Goal: Information Seeking & Learning: Learn about a topic

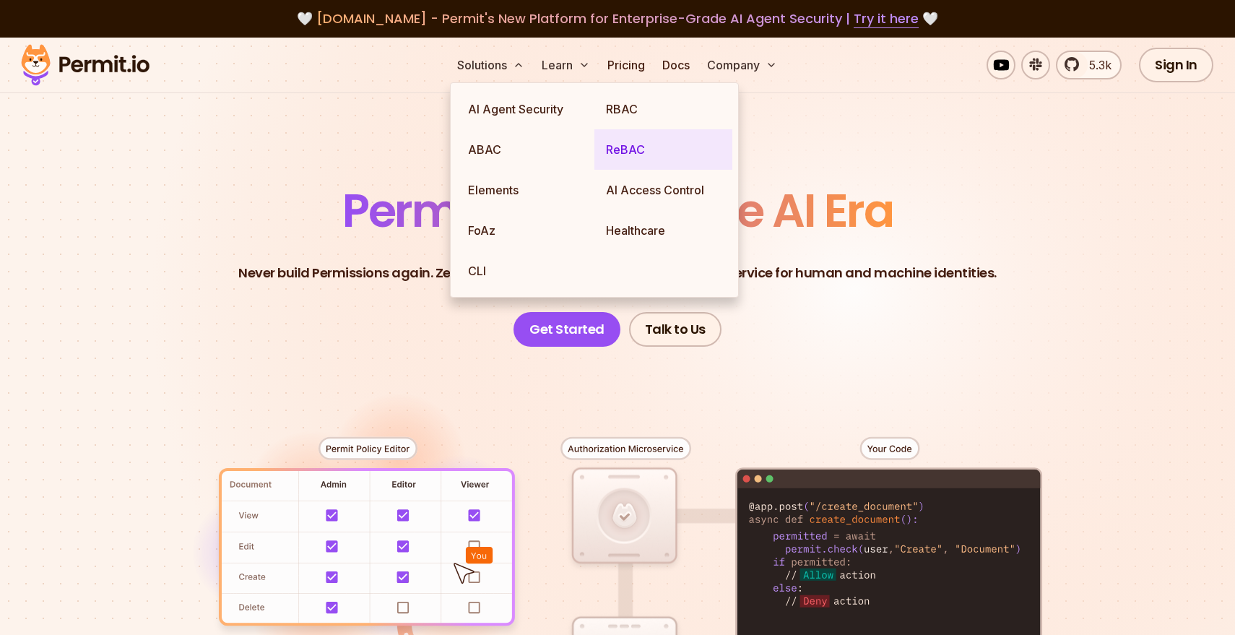
click at [620, 146] on link "ReBAC" at bounding box center [663, 149] width 138 height 40
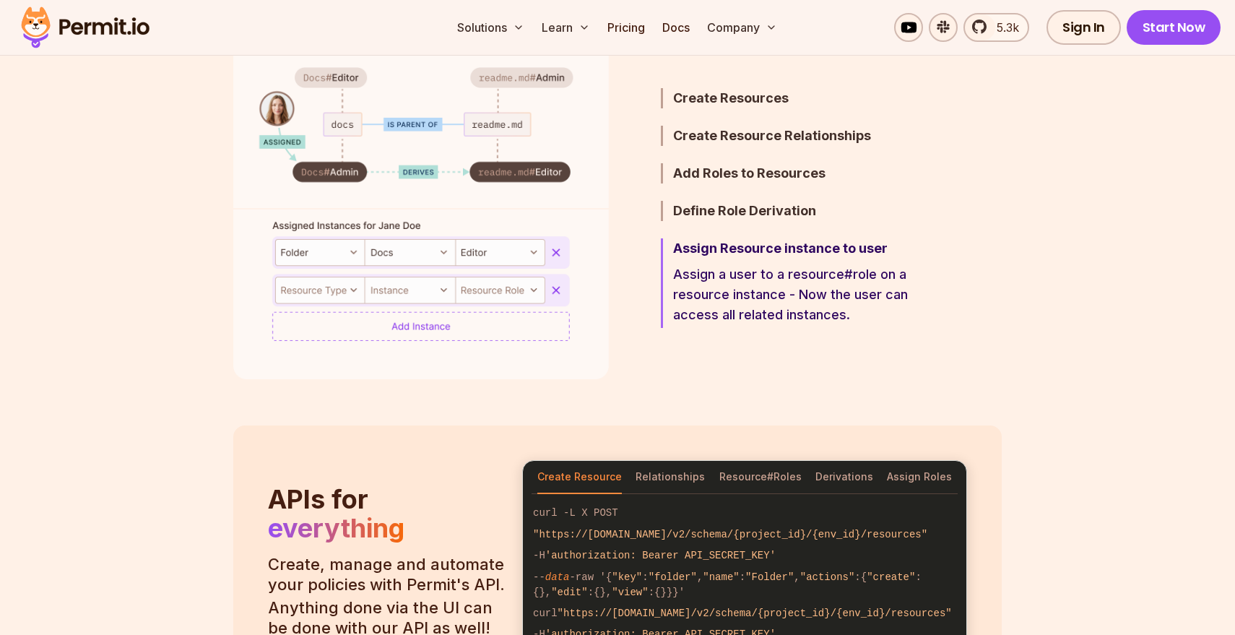
scroll to position [1256, 0]
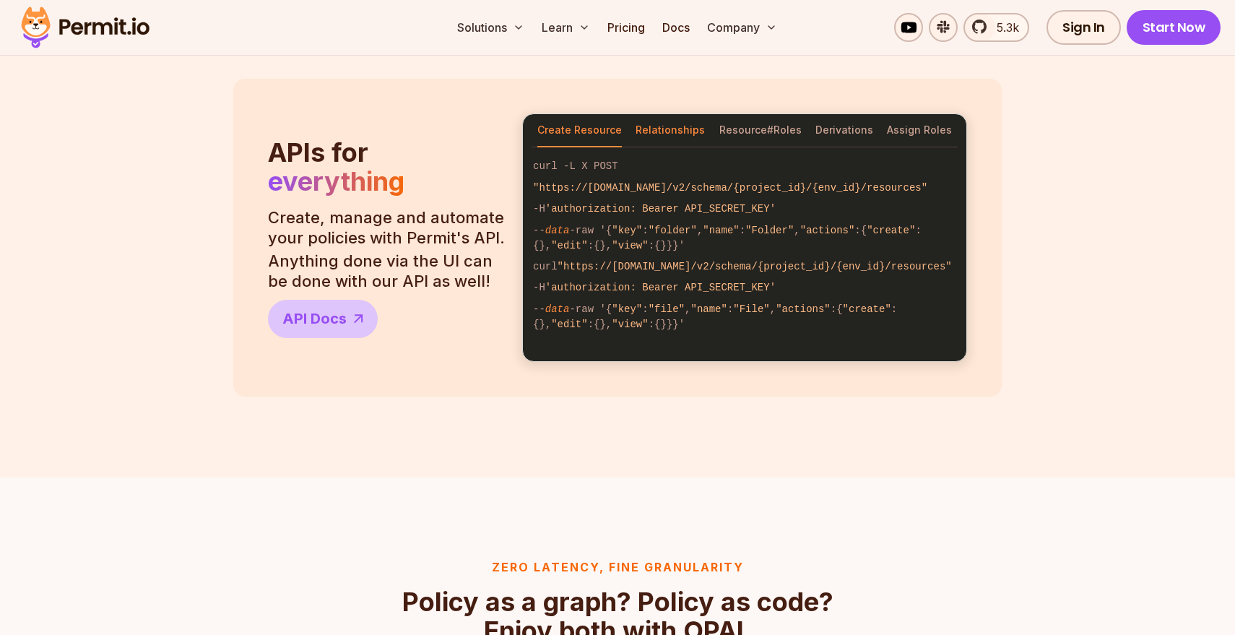
click at [662, 129] on button "Relationships" at bounding box center [669, 130] width 69 height 33
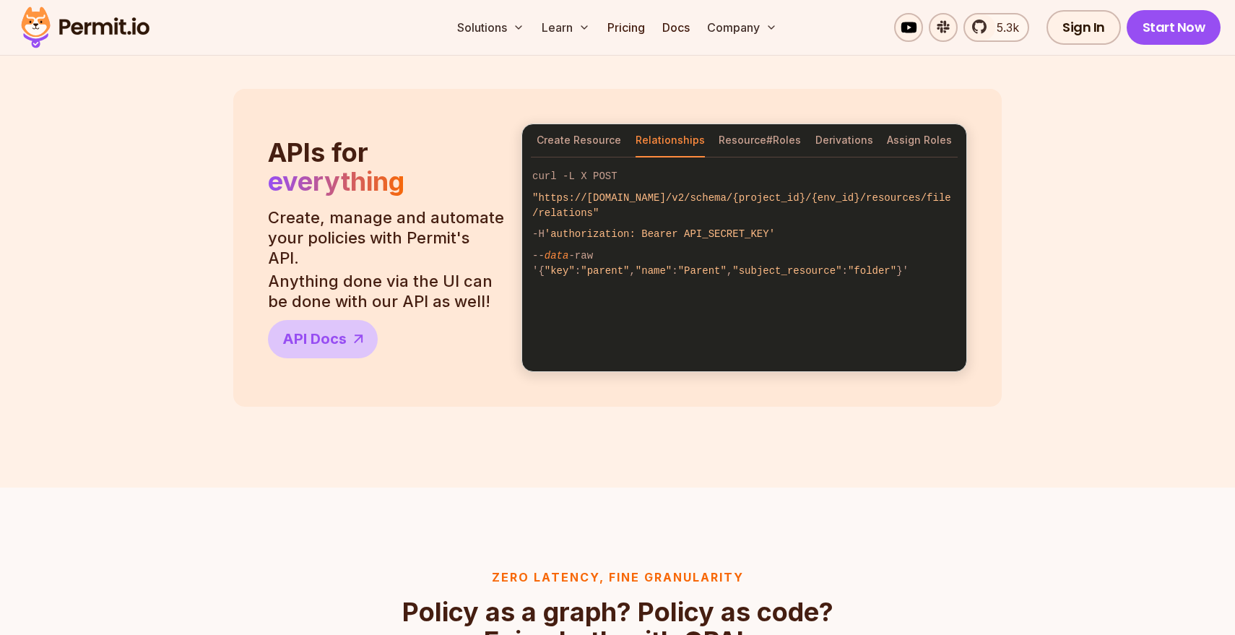
scroll to position [1240, 0]
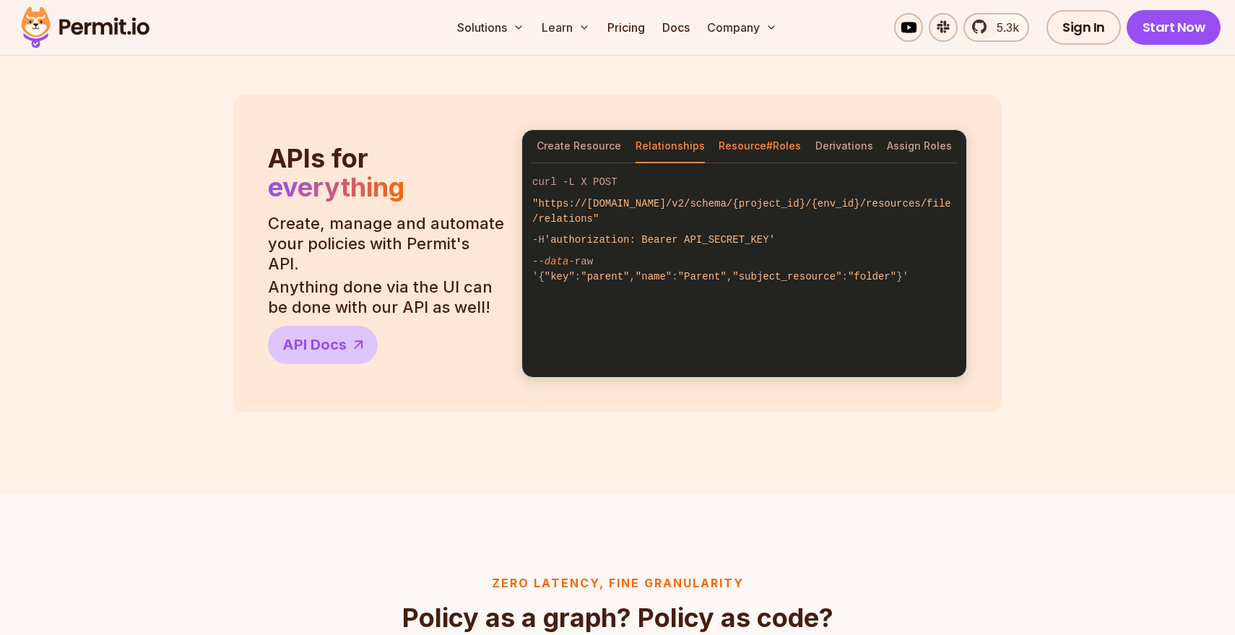
click at [756, 145] on button "Resource#Roles" at bounding box center [760, 146] width 82 height 33
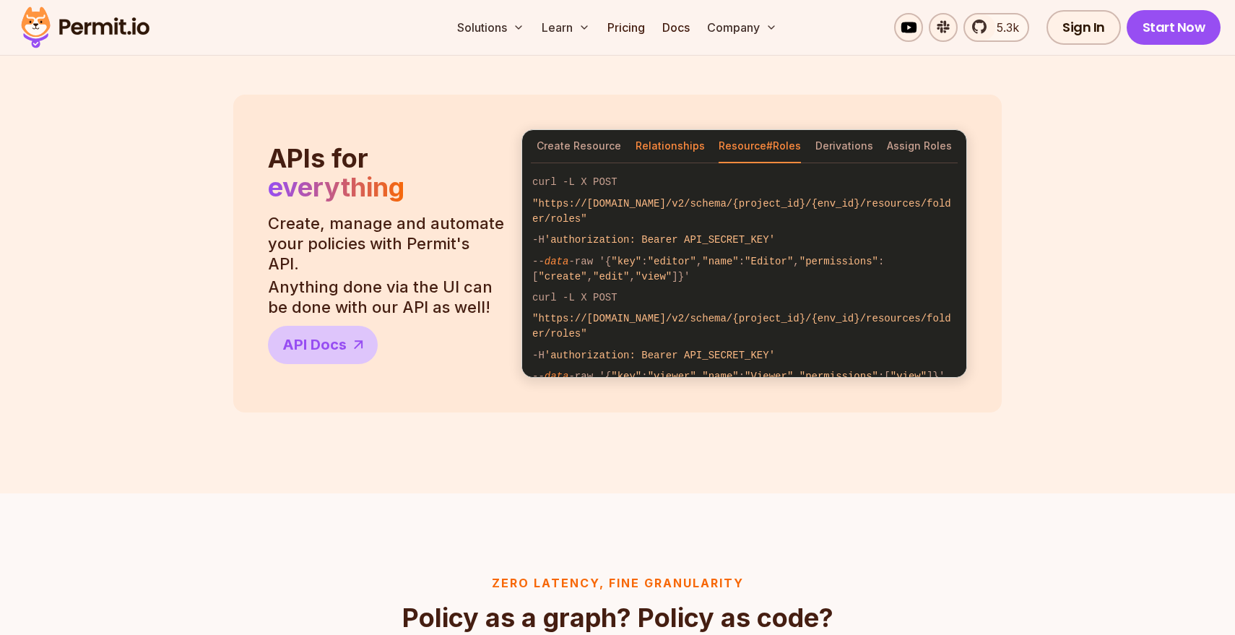
click at [667, 147] on button "Relationships" at bounding box center [669, 146] width 69 height 33
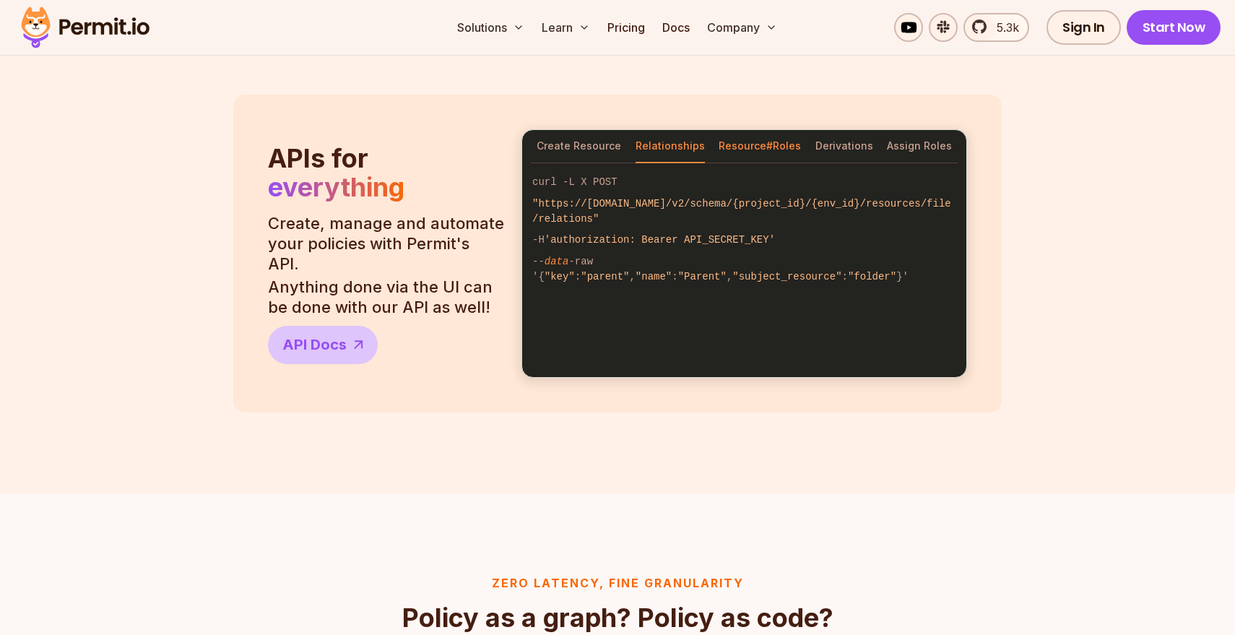
click at [756, 145] on button "Resource#Roles" at bounding box center [760, 146] width 82 height 33
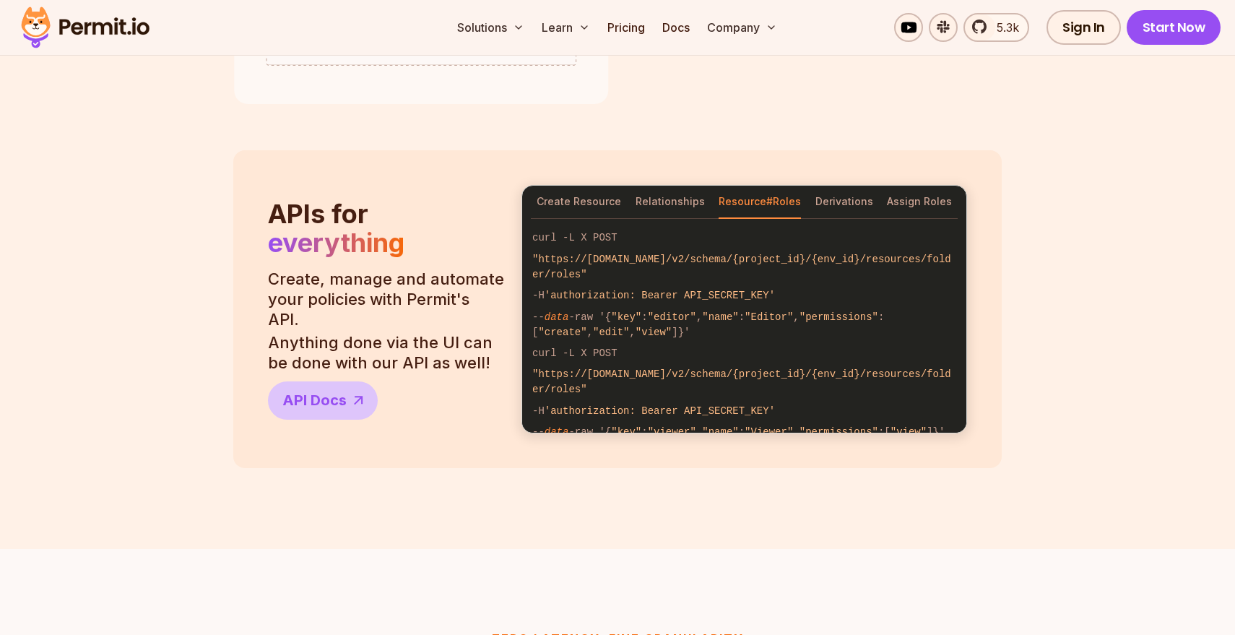
scroll to position [1181, 0]
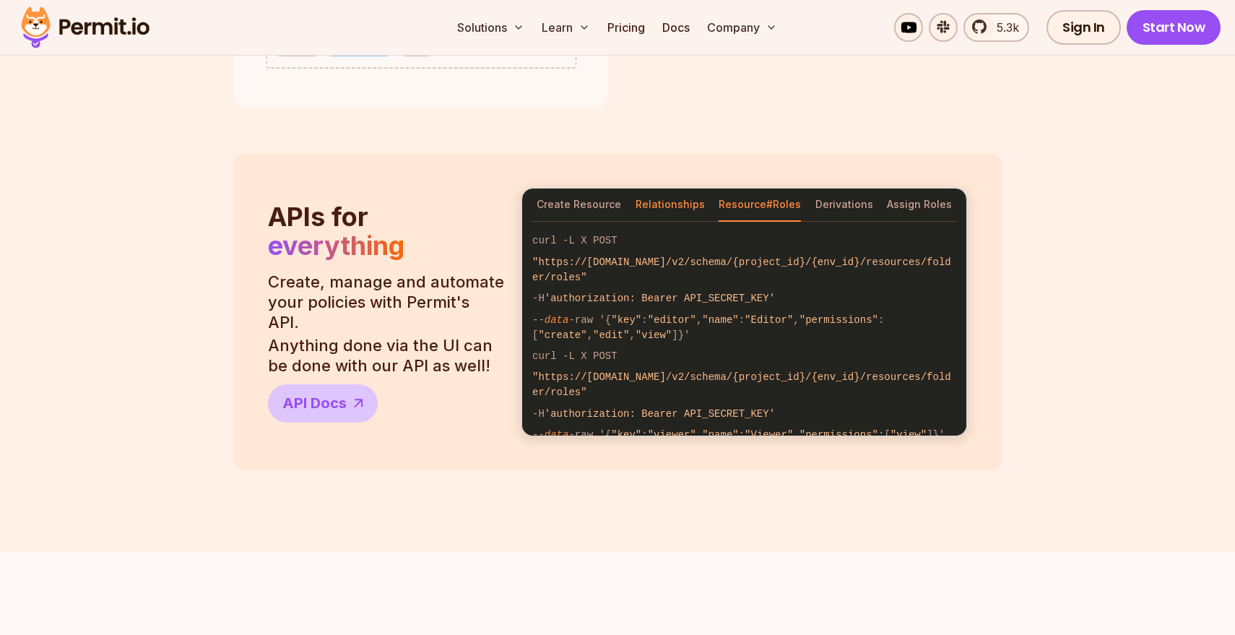
click at [667, 206] on button "Relationships" at bounding box center [669, 204] width 69 height 33
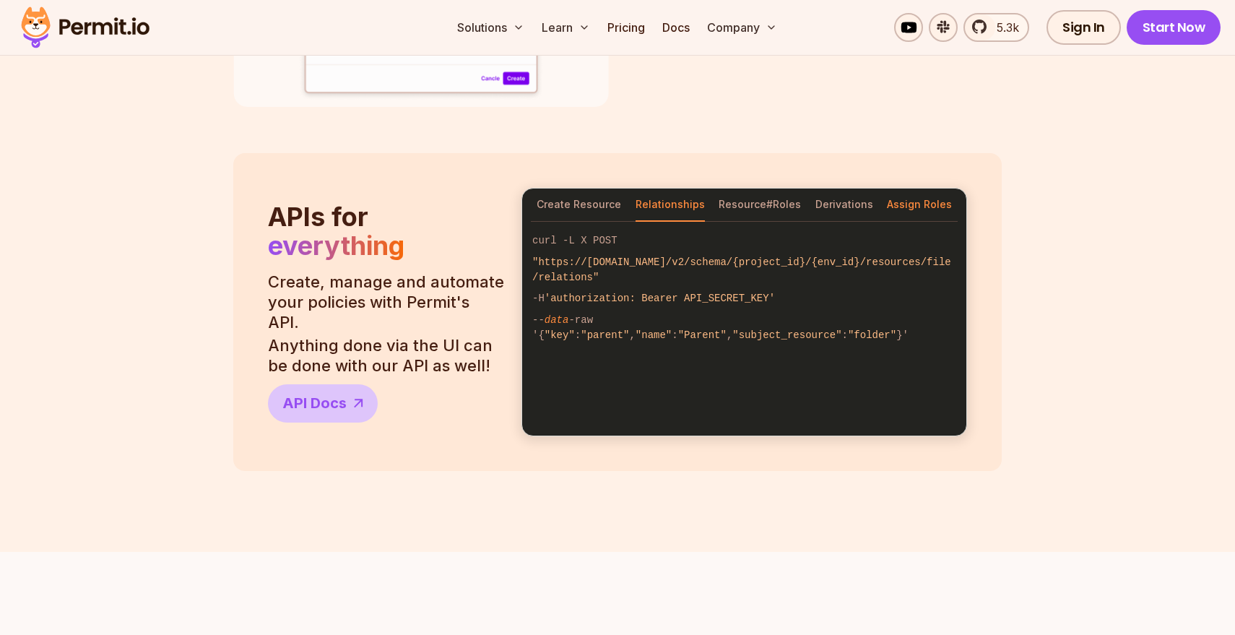
click at [916, 202] on button "Assign Roles" at bounding box center [919, 204] width 65 height 33
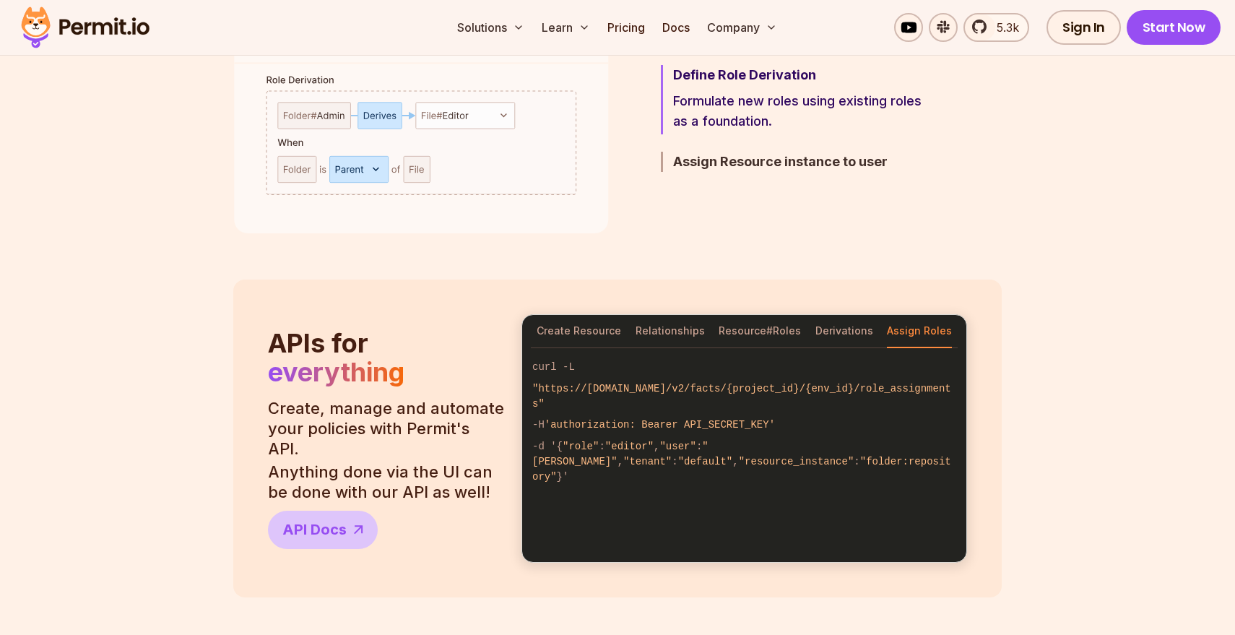
scroll to position [1176, 0]
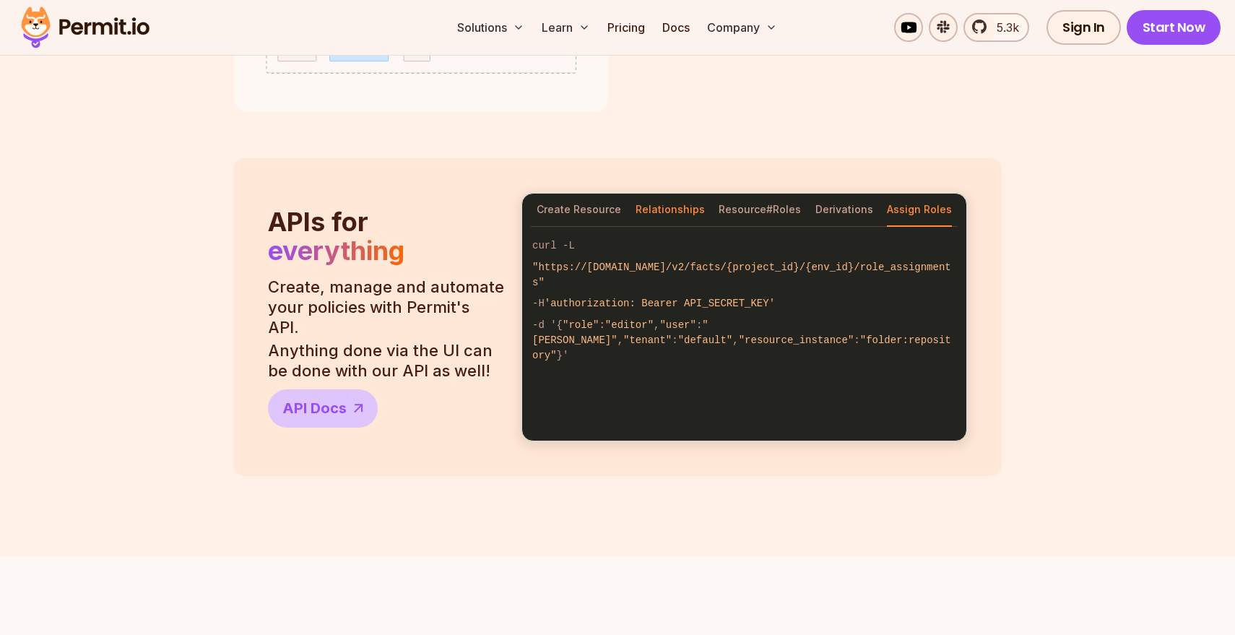
click at [669, 208] on button "Relationships" at bounding box center [669, 210] width 69 height 33
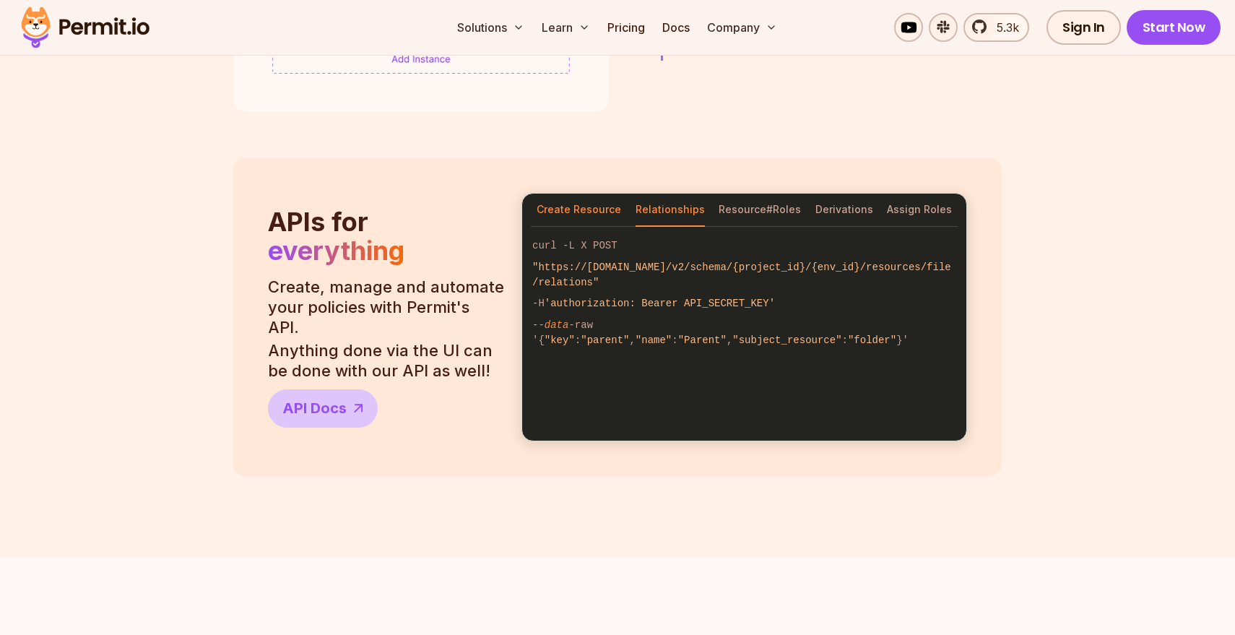
click at [589, 211] on button "Create Resource" at bounding box center [579, 210] width 84 height 33
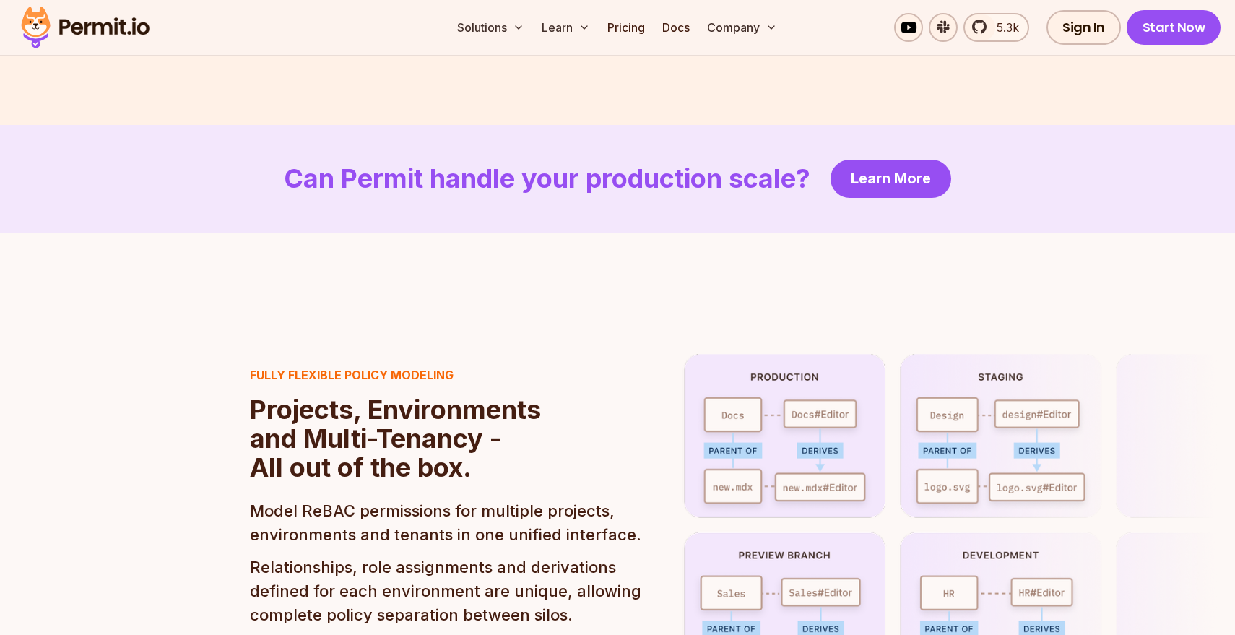
scroll to position [3026, 0]
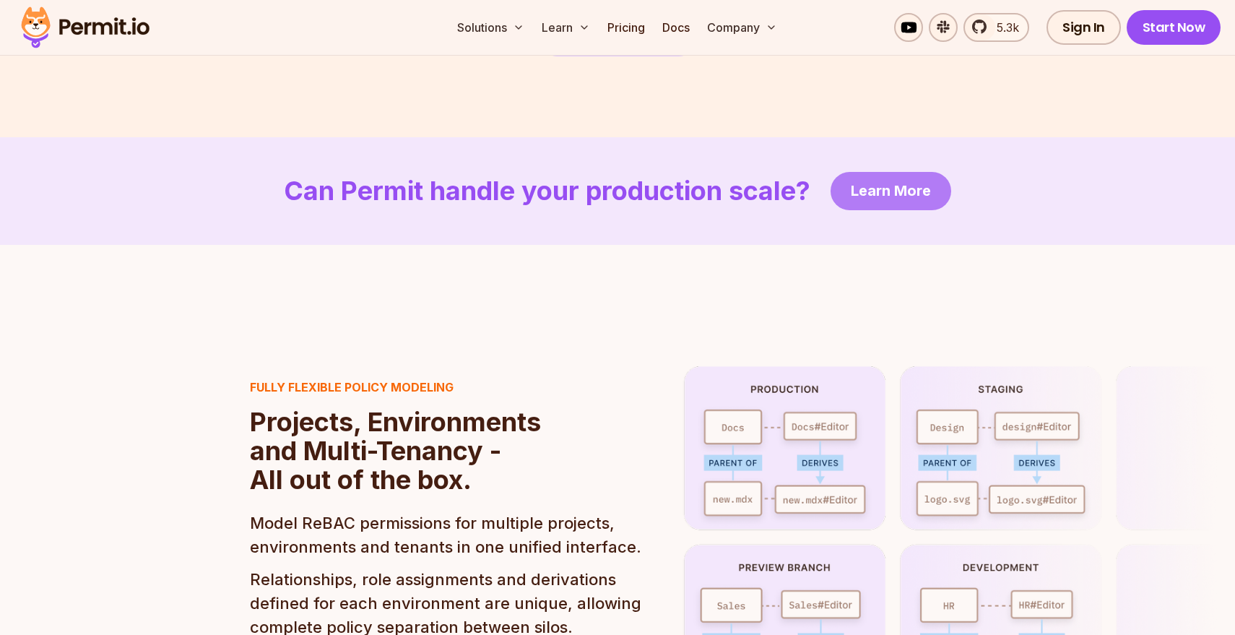
click at [898, 181] on span "Learn More" at bounding box center [891, 191] width 80 height 20
click at [292, 290] on section "Fully flexible policy modeling Projects, Environments and Multi-Tenancy - All o…" at bounding box center [617, 537] width 1235 height 585
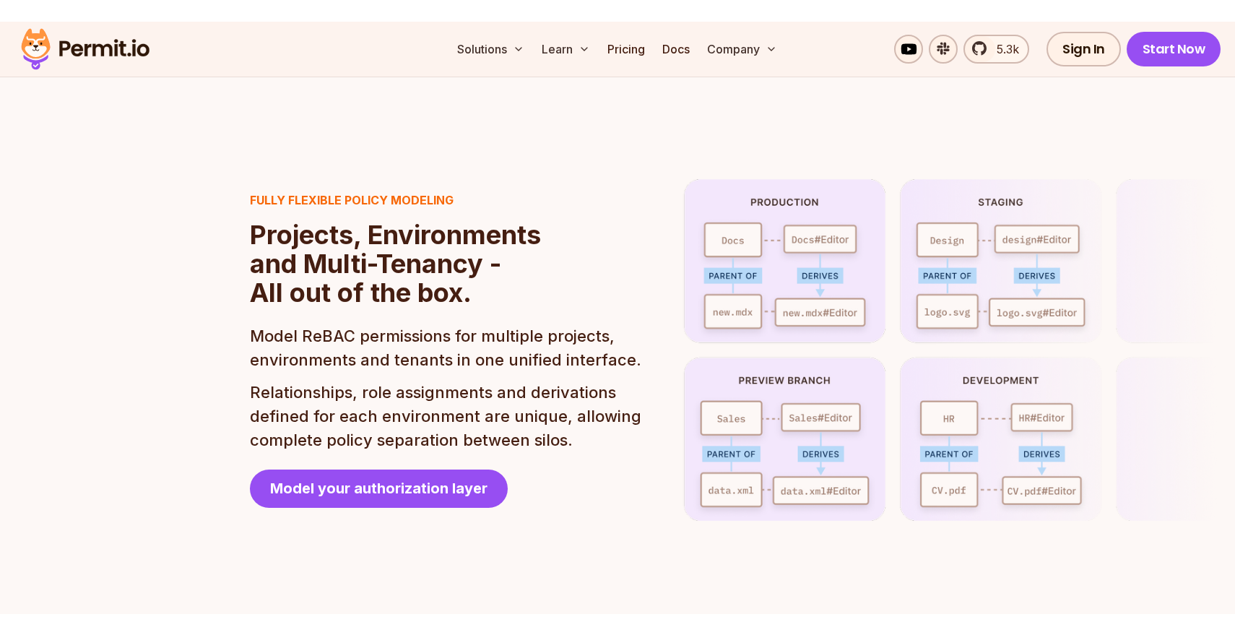
scroll to position [3237, 0]
